Goal: Information Seeking & Learning: Learn about a topic

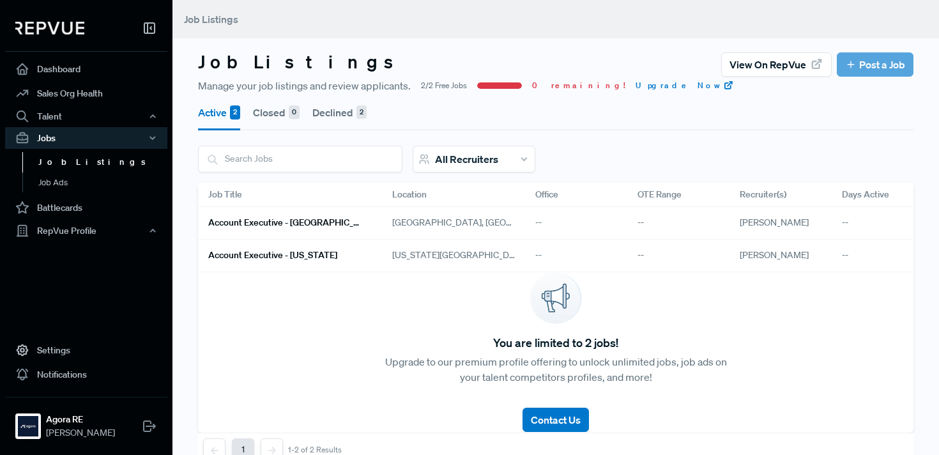
click at [309, 225] on h6 "Account Executive - [GEOGRAPHIC_DATA]" at bounding box center [284, 222] width 153 height 11
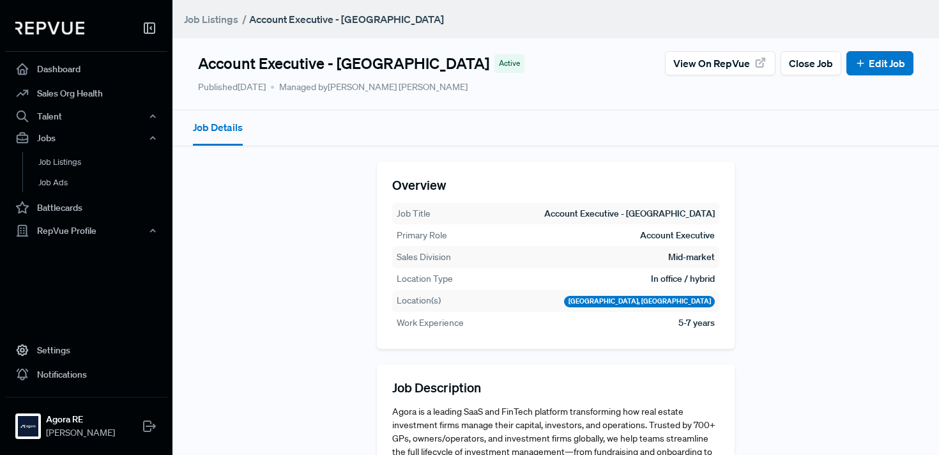
click at [392, 303] on tr "Location(s) Austin, TX" at bounding box center [555, 301] width 327 height 22
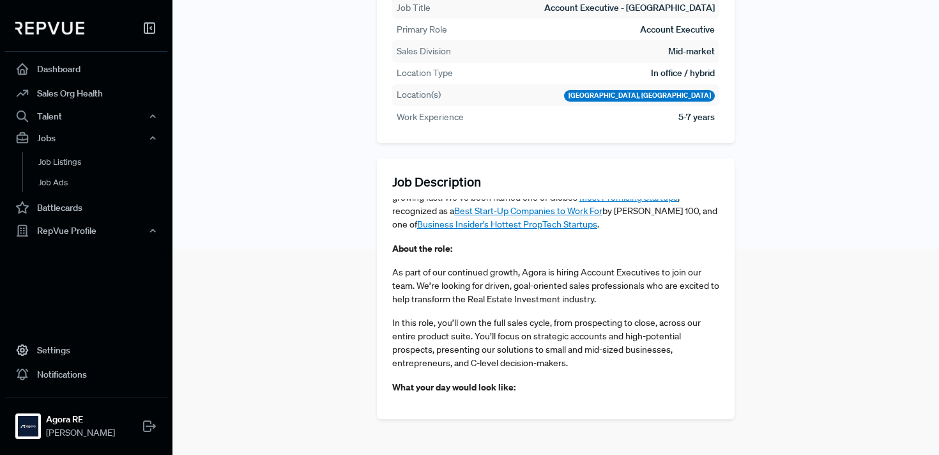
scroll to position [177, 0]
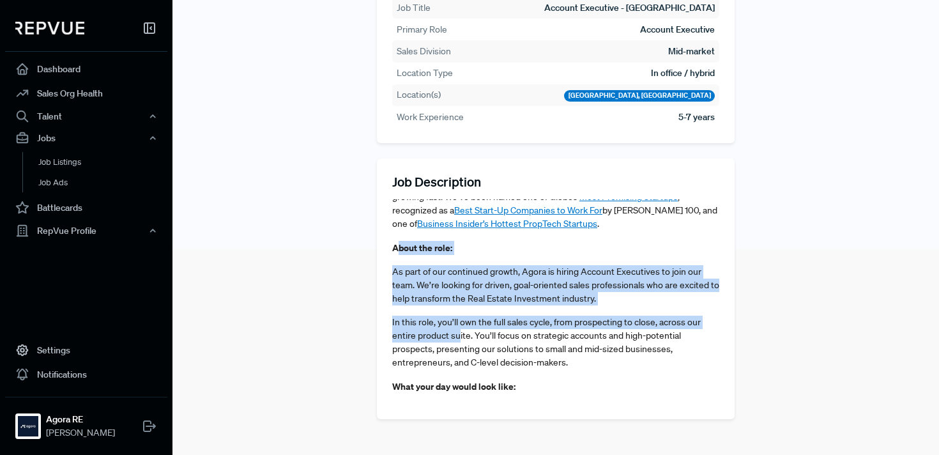
drag, startPoint x: 396, startPoint y: 246, endPoint x: 458, endPoint y: 332, distance: 105.7
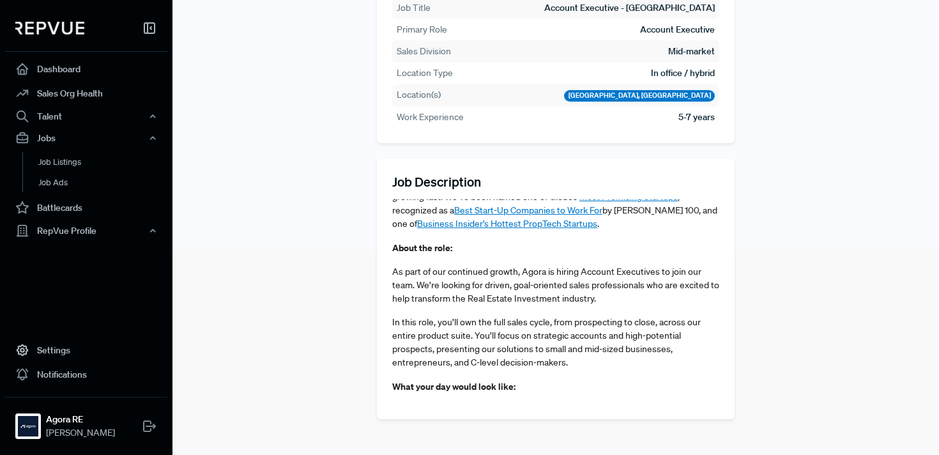
click at [414, 268] on span "As part of our continued growth, Agora is hiring Account Executives to join our…" at bounding box center [555, 285] width 327 height 38
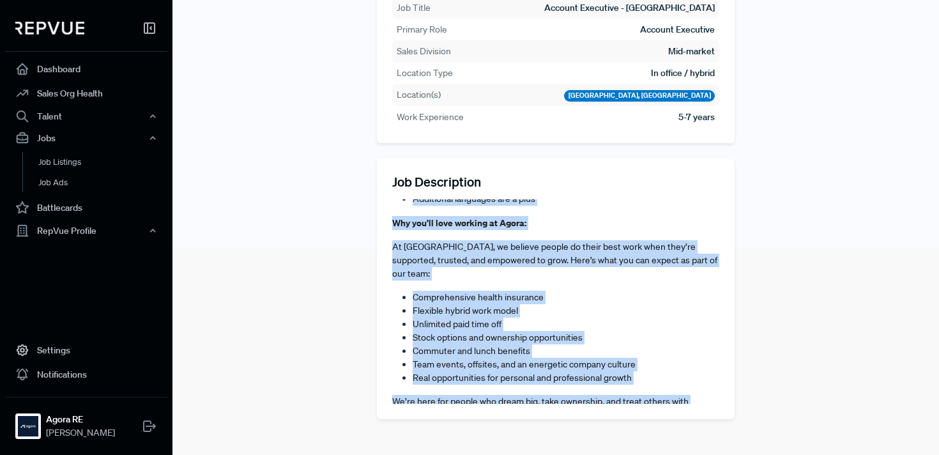
scroll to position [925, 0]
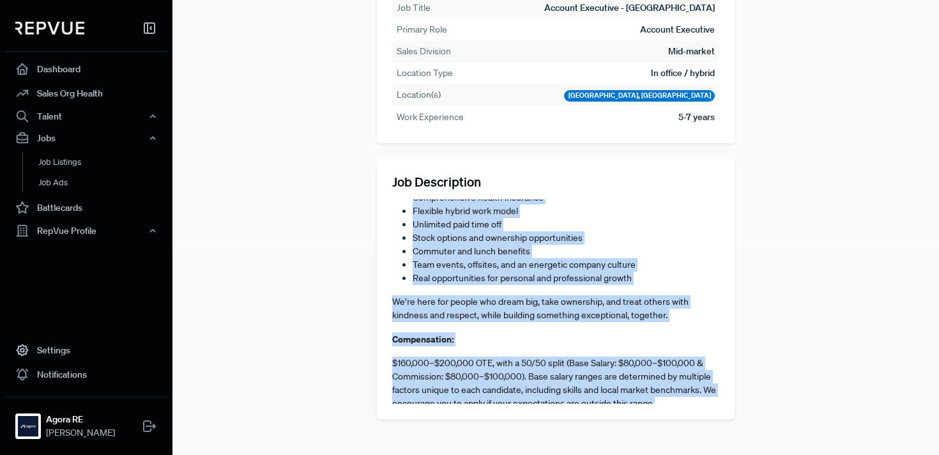
drag, startPoint x: 393, startPoint y: 245, endPoint x: 710, endPoint y: 387, distance: 347.4
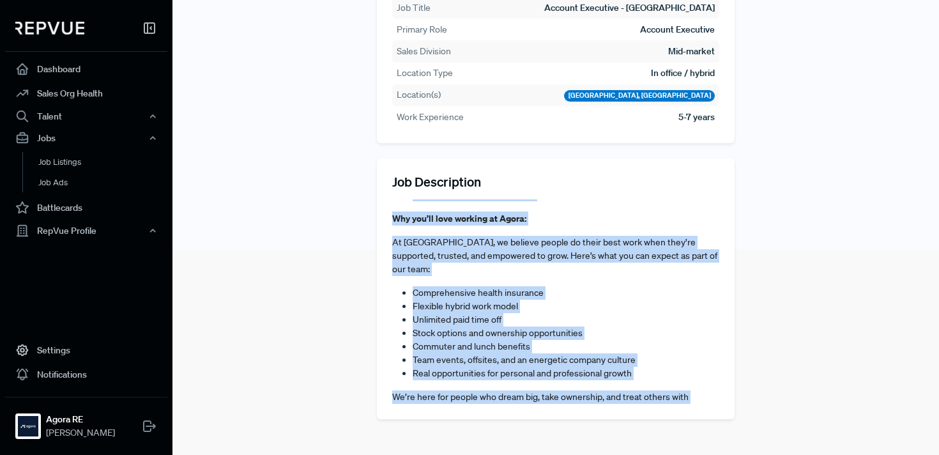
scroll to position [733, 0]
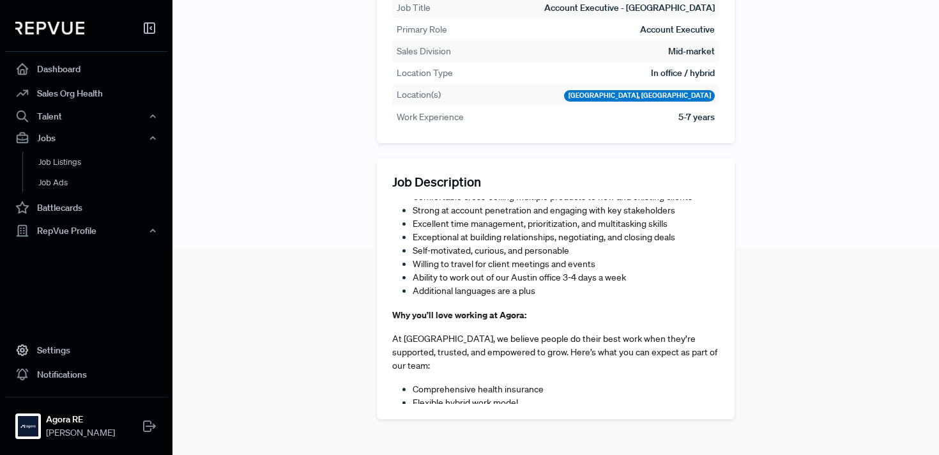
click at [563, 292] on li "Additional languages are a plus" at bounding box center [566, 290] width 307 height 13
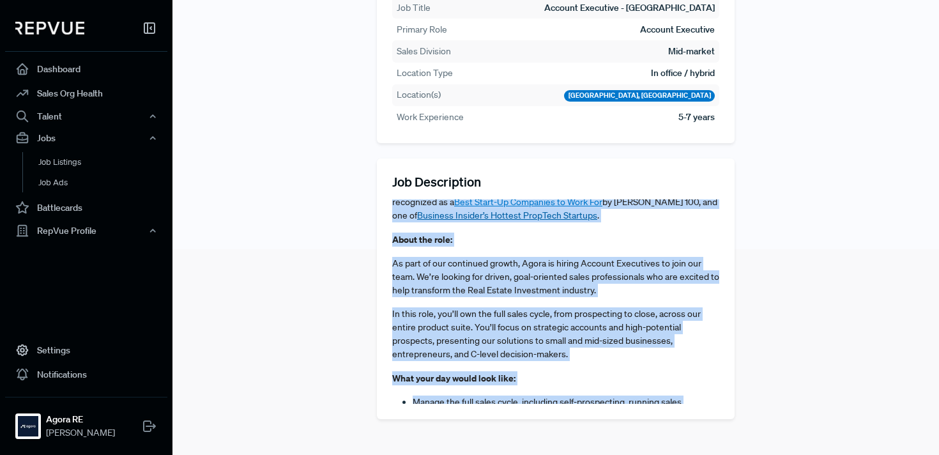
scroll to position [153, 0]
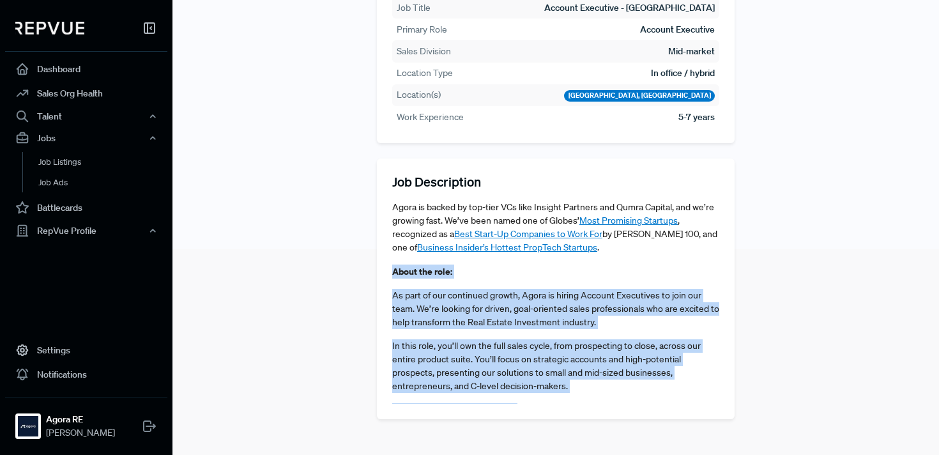
drag, startPoint x: 562, startPoint y: 290, endPoint x: 392, endPoint y: 275, distance: 171.2
click at [392, 275] on div "Job Description Agora is a leading SaaS and FinTech platform transforming how r…" at bounding box center [556, 288] width 358 height 261
copy article "About the role: As part of our continued growth, Agora is hiring Account Execut…"
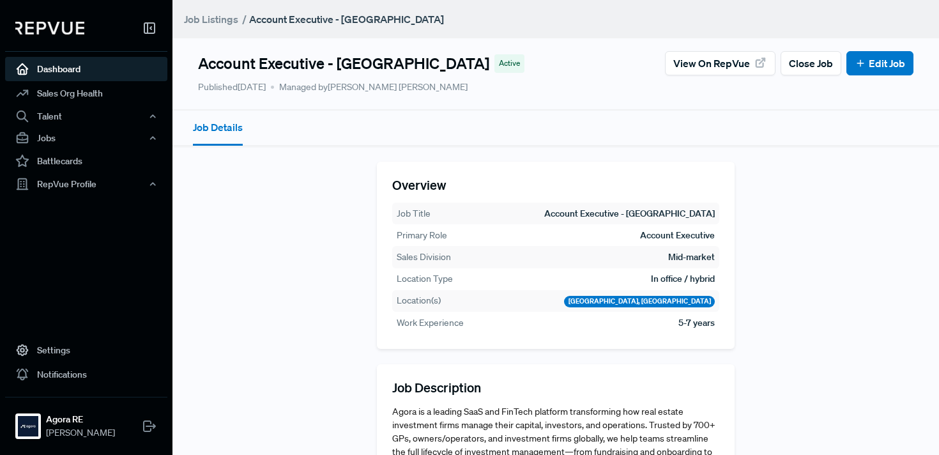
click at [107, 73] on link "Dashboard" at bounding box center [86, 69] width 162 height 24
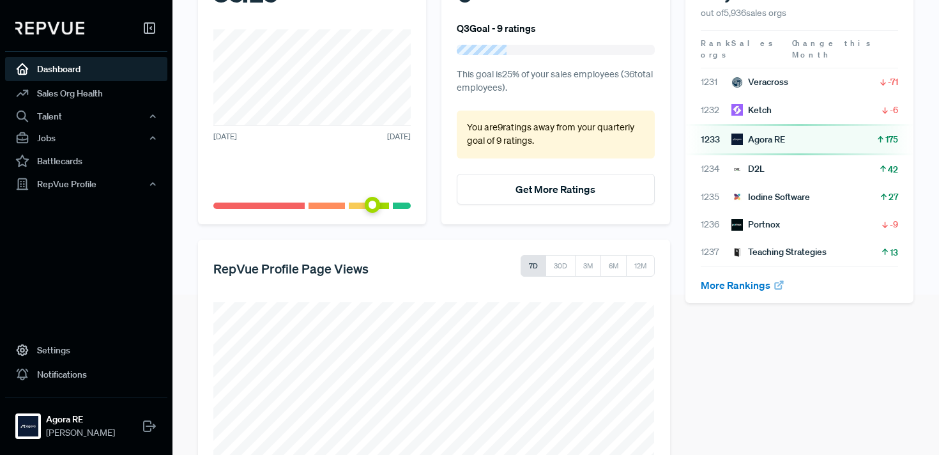
scroll to position [163, 0]
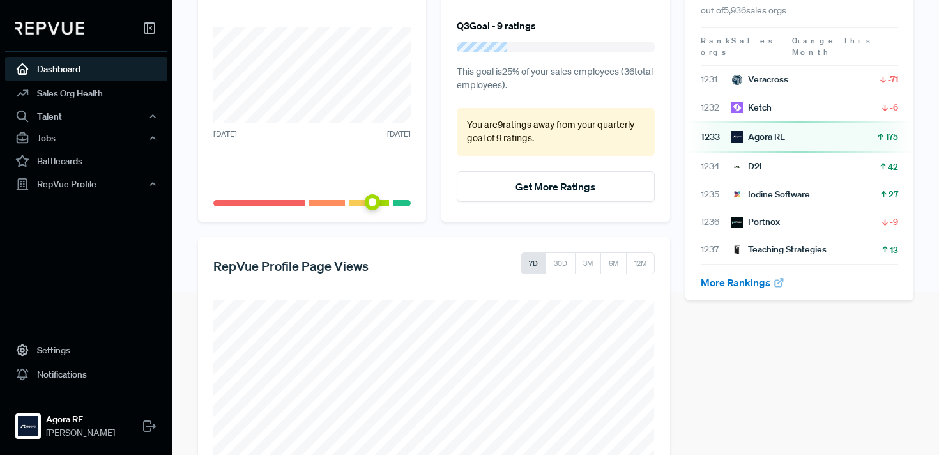
click at [747, 130] on div "Agora RE" at bounding box center [758, 136] width 54 height 13
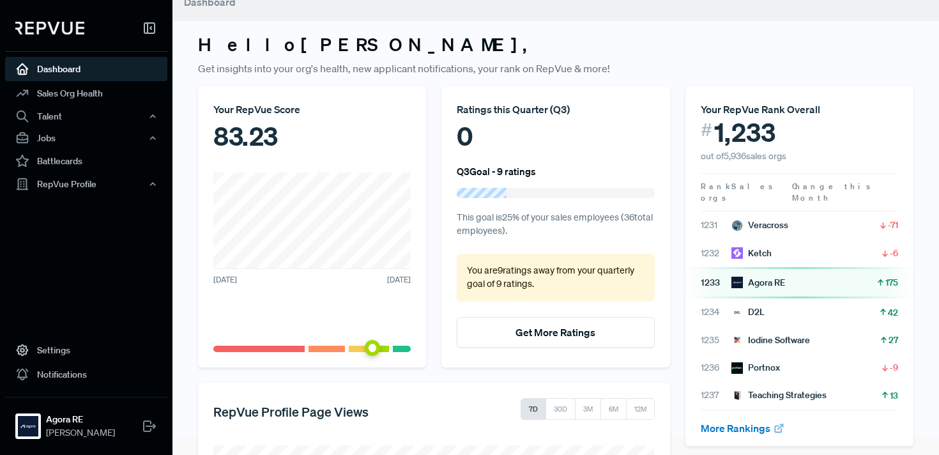
scroll to position [1, 0]
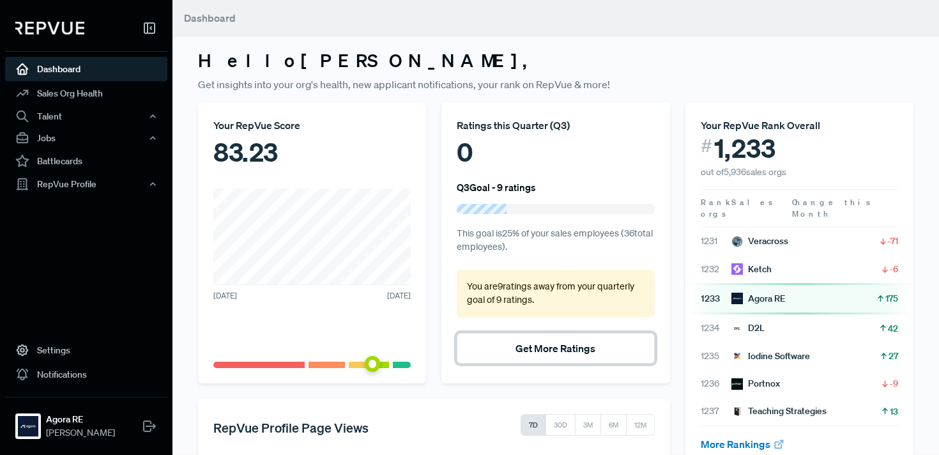
click at [544, 348] on button "Get More Ratings" at bounding box center [555, 348] width 197 height 31
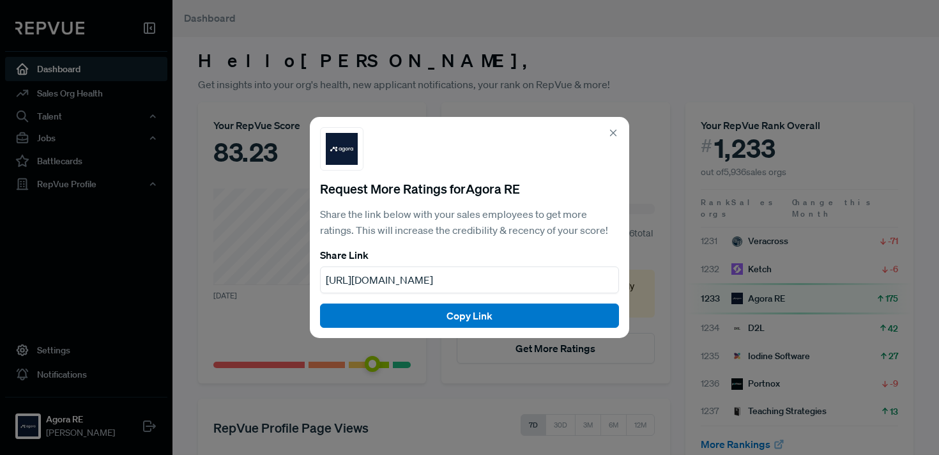
click at [611, 132] on icon at bounding box center [612, 132] width 11 height 11
